Goal: Obtain resource: Download file/media

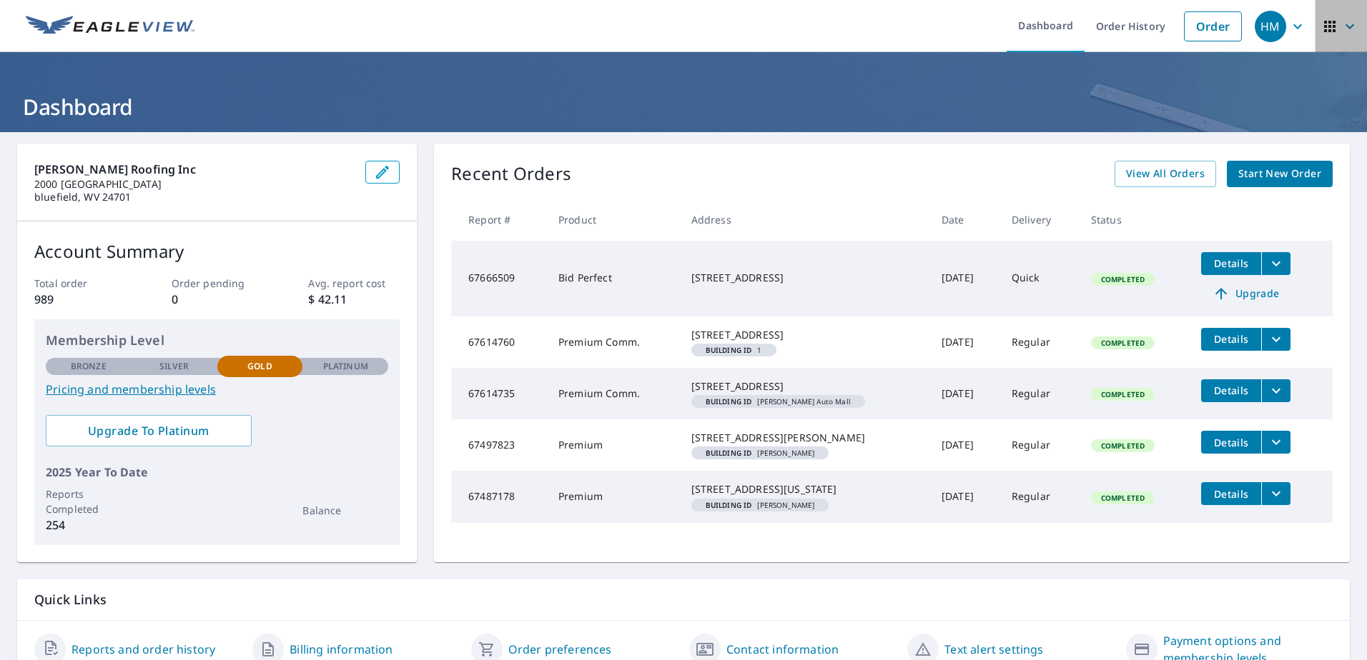
click at [1341, 26] on icon "button" at bounding box center [1349, 26] width 17 height 17
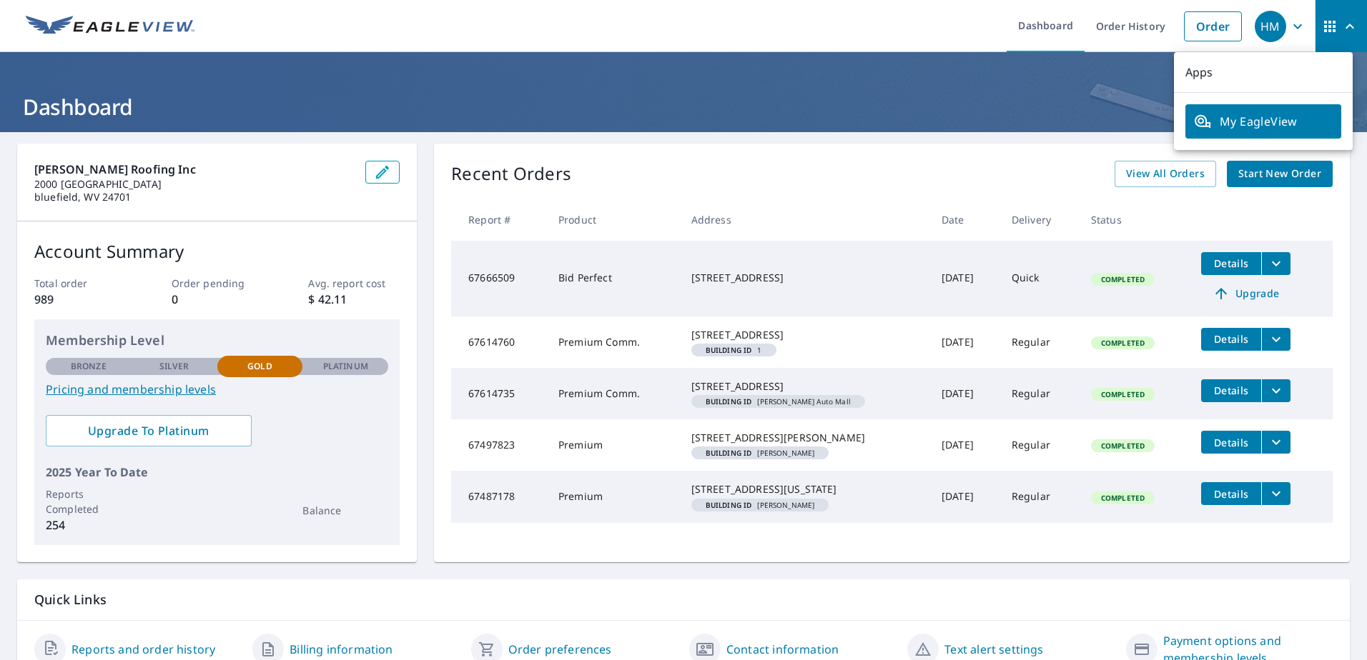
click at [1105, 170] on div "Recent Orders View All Orders Start New Order" at bounding box center [891, 174] width 881 height 26
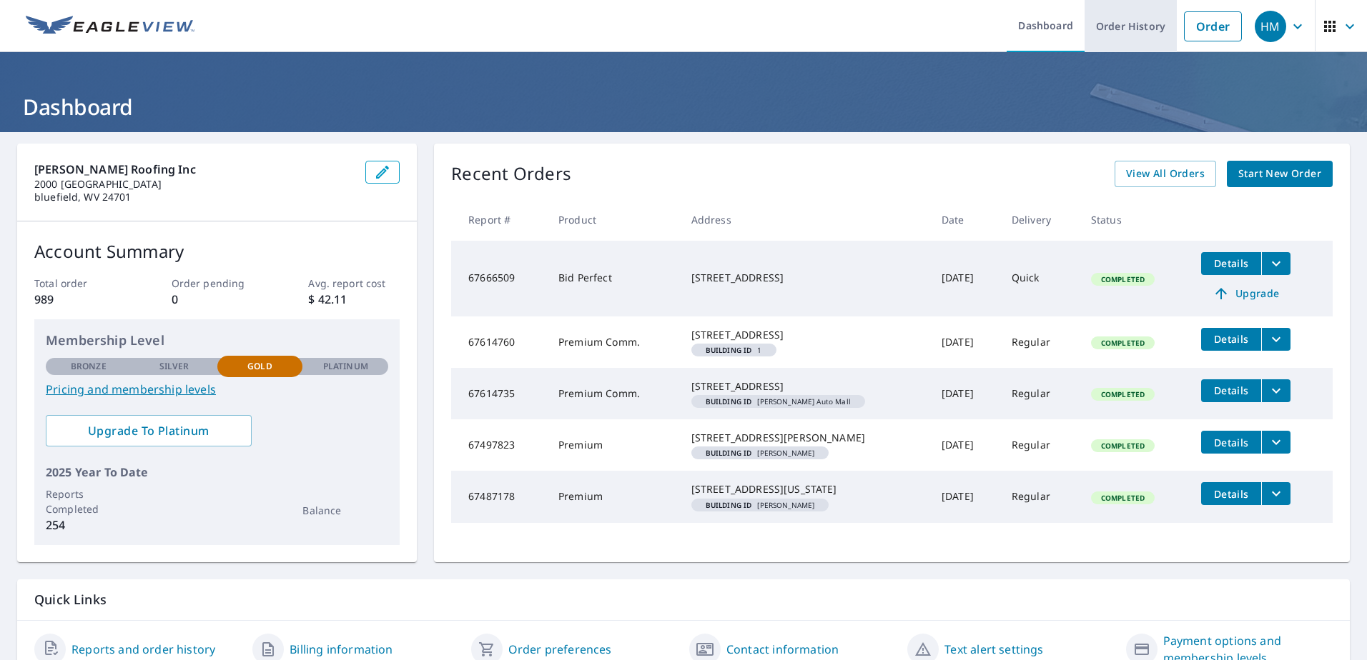
click at [1123, 22] on link "Order History" at bounding box center [1130, 26] width 92 height 52
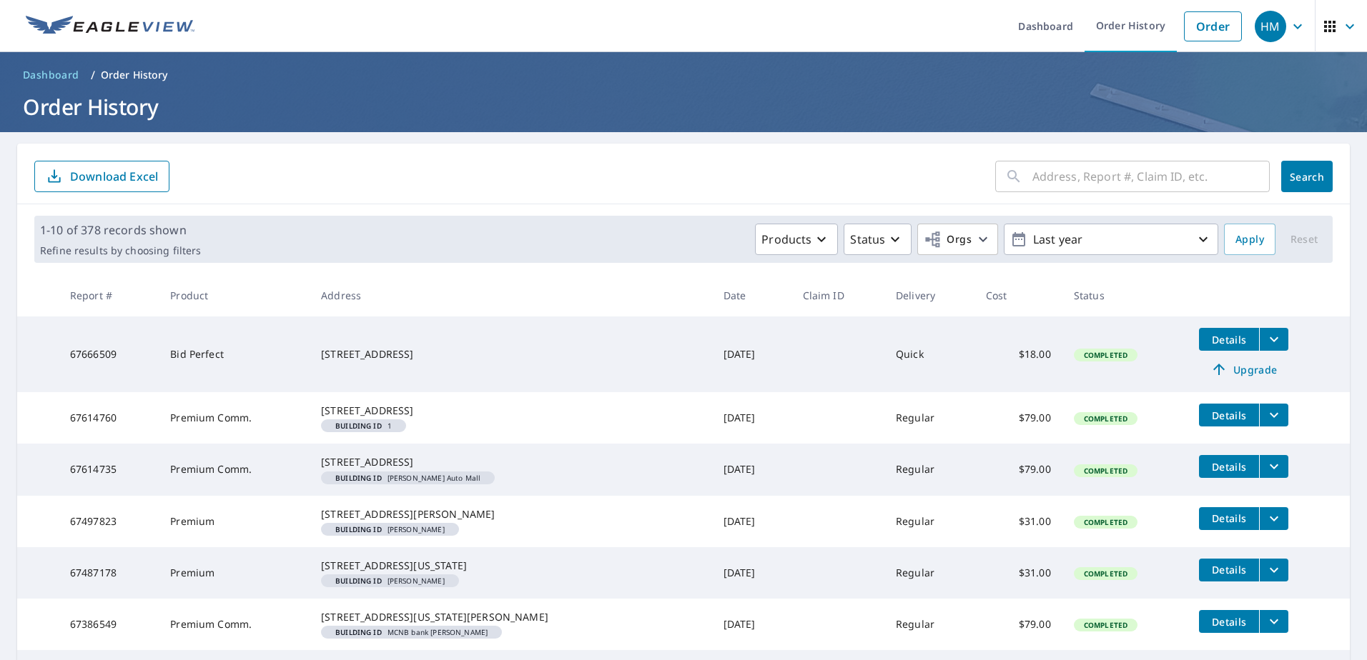
click at [141, 176] on p "Download Excel" at bounding box center [114, 177] width 88 height 16
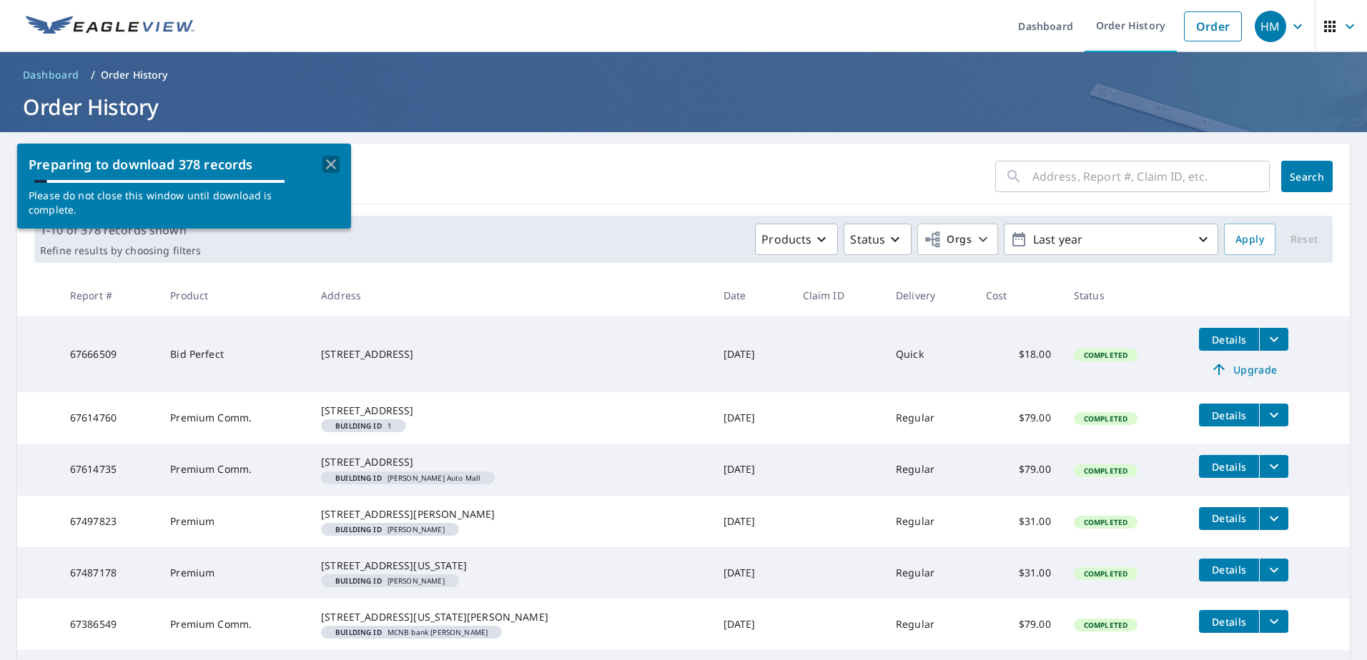
click at [336, 165] on icon "button" at bounding box center [330, 164] width 17 height 17
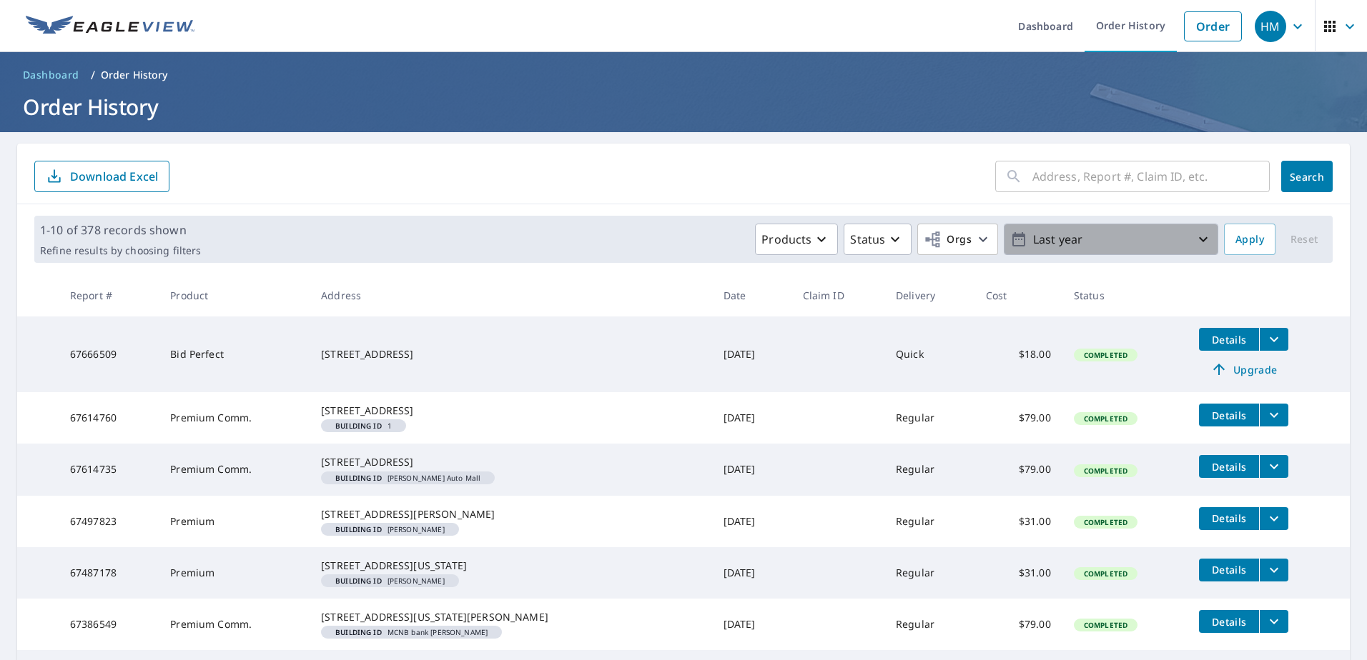
click at [1195, 243] on icon "button" at bounding box center [1202, 239] width 17 height 17
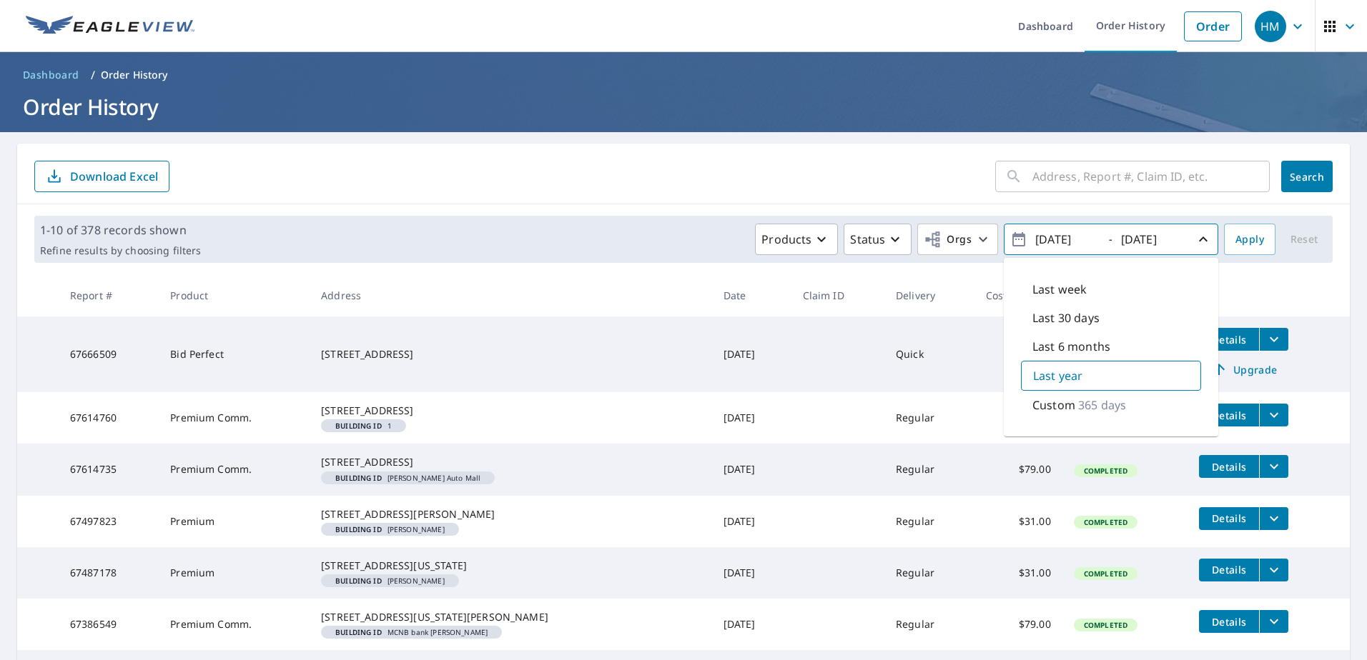
click at [1078, 403] on p "365 days" at bounding box center [1102, 405] width 48 height 17
drag, startPoint x: 1090, startPoint y: 239, endPoint x: 1042, endPoint y: 238, distance: 47.9
click at [1042, 238] on input "[DATE]" at bounding box center [1066, 239] width 70 height 23
type input "[DATE]"
click at [1156, 242] on input "[DATE]" at bounding box center [1152, 239] width 70 height 23
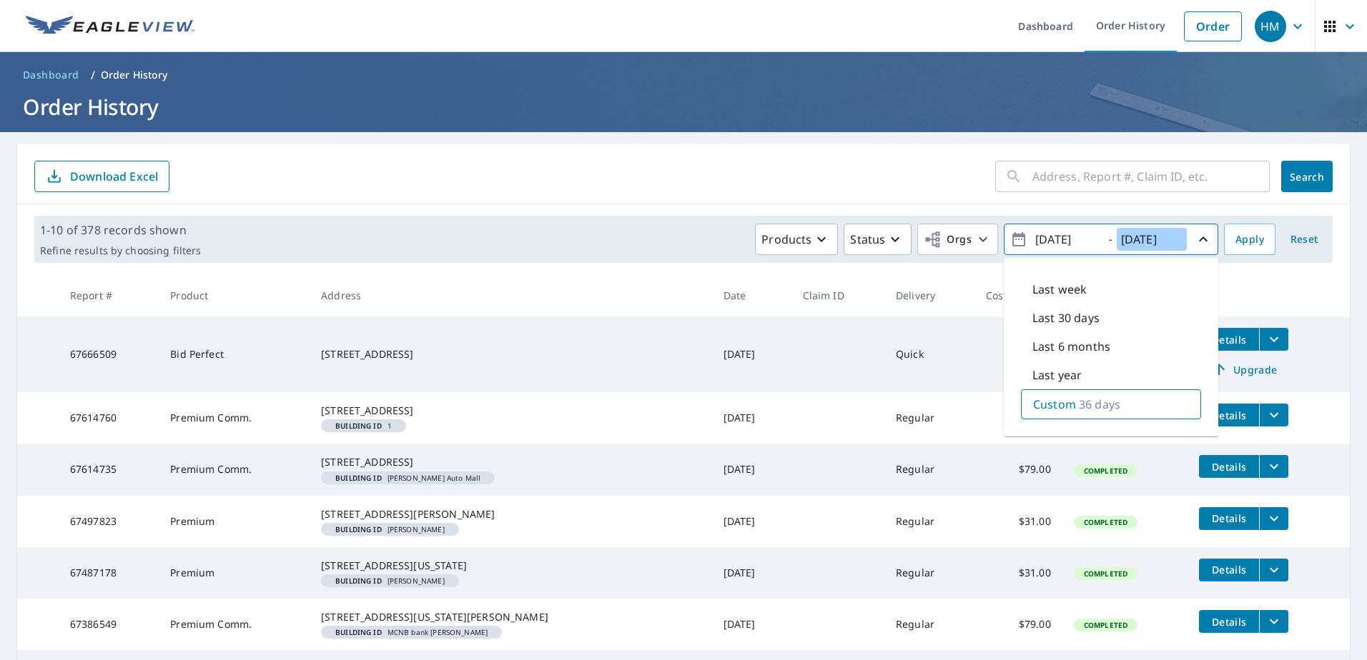
click at [1169, 239] on input "[DATE]" at bounding box center [1152, 239] width 70 height 23
type input "[DATE]"
click at [1244, 244] on span "Apply" at bounding box center [1249, 240] width 29 height 18
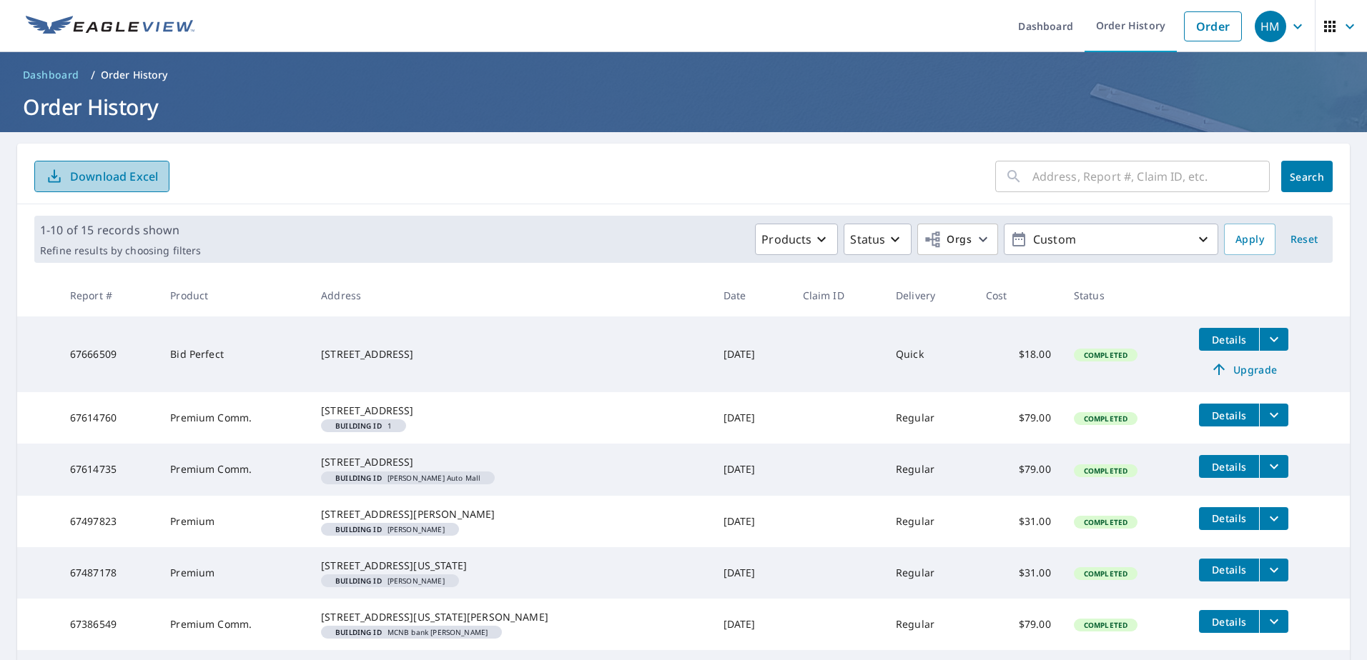
click at [107, 179] on p "Download Excel" at bounding box center [114, 177] width 88 height 16
